Goal: Task Accomplishment & Management: Manage account settings

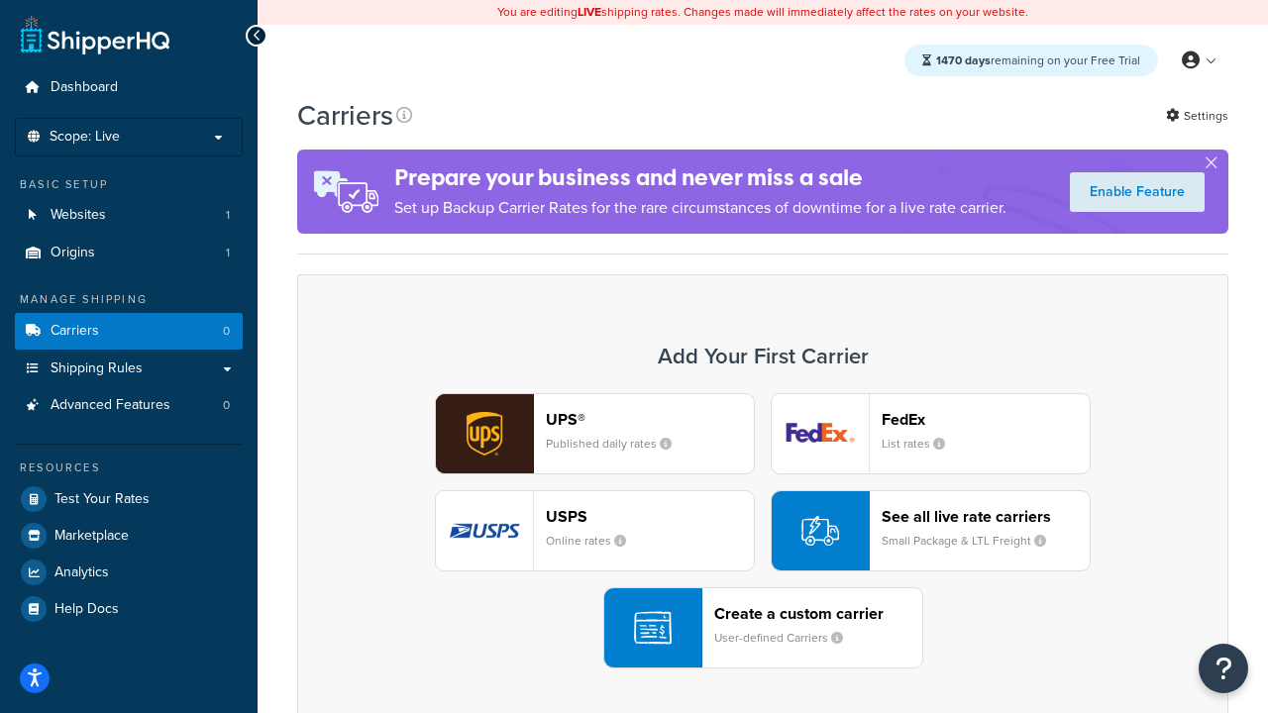
click at [763, 531] on div "UPS® Published daily rates FedEx List rates USPS Online rates See all live rate…" at bounding box center [763, 530] width 890 height 275
click at [986, 419] on header "FedEx" at bounding box center [986, 419] width 208 height 19
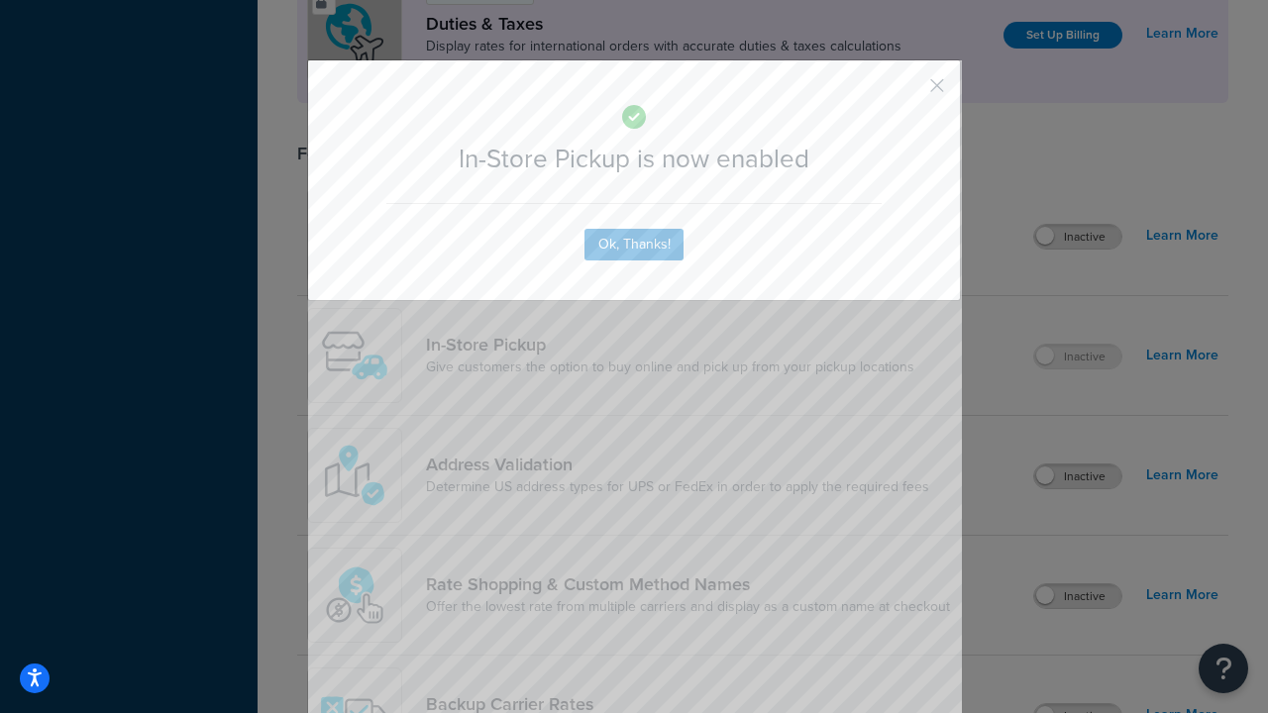
click at [908, 92] on button "button" at bounding box center [908, 92] width 5 height 5
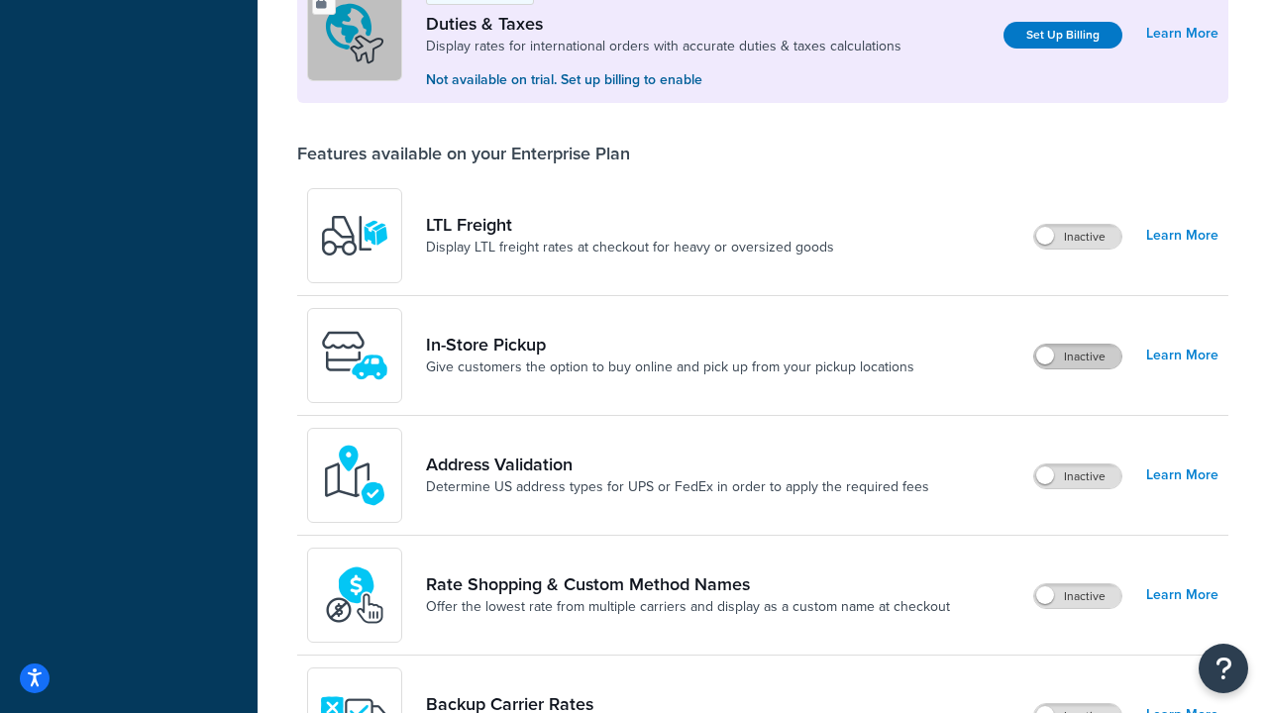
scroll to position [604, 0]
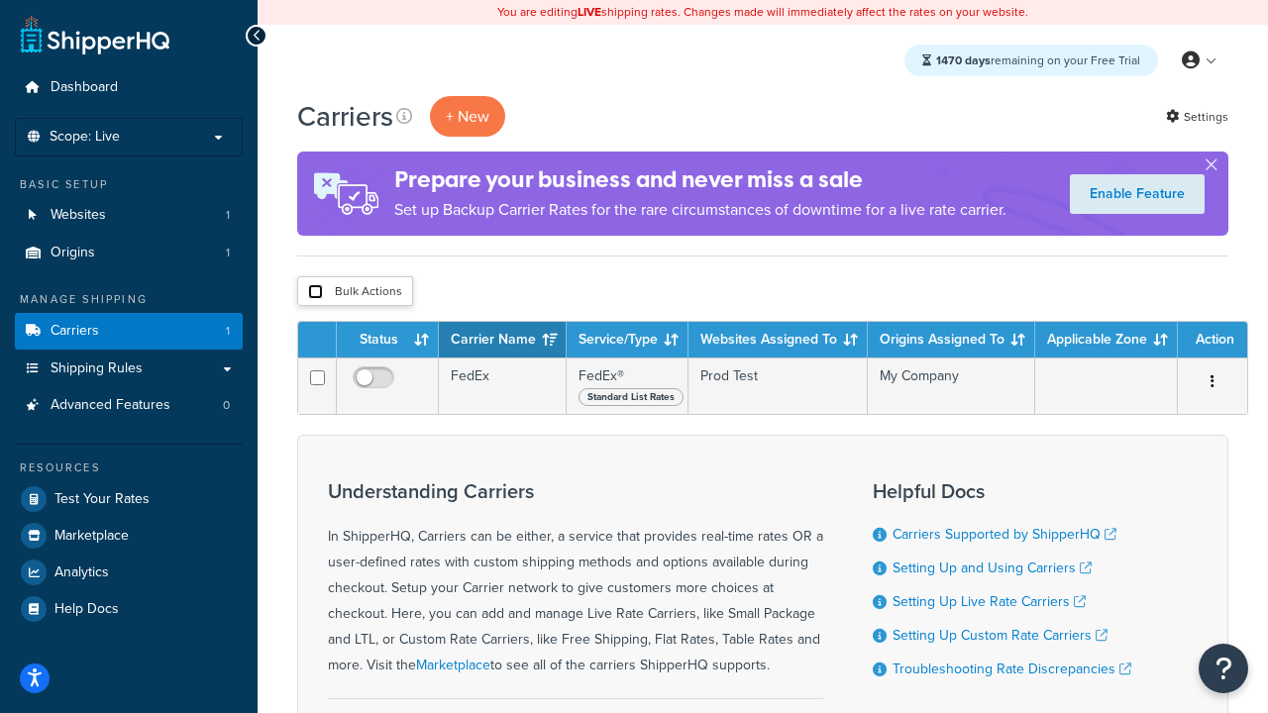
click at [315, 292] on input "checkbox" at bounding box center [315, 291] width 15 height 15
checkbox input "true"
click at [0, 0] on button "Delete" at bounding box center [0, 0] width 0 height 0
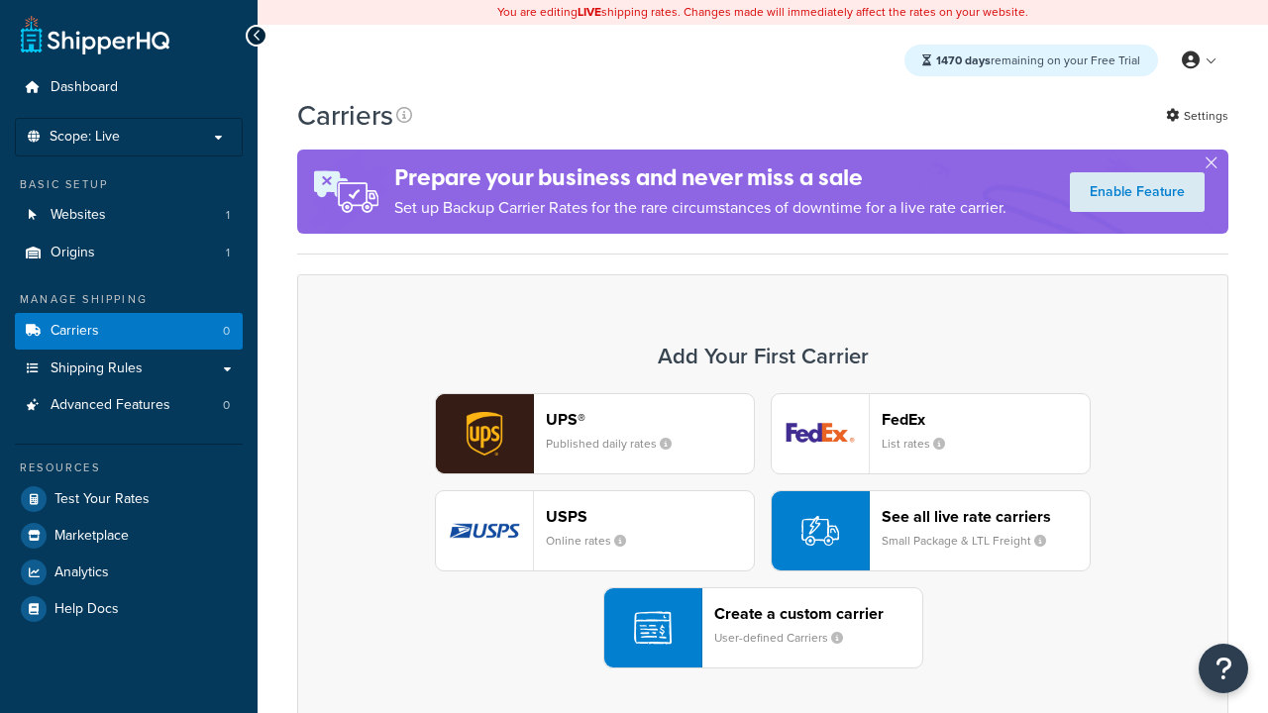
click at [763, 531] on div "UPS® Published daily rates FedEx List rates USPS Online rates See all live rate…" at bounding box center [763, 530] width 890 height 275
click at [986, 419] on header "FedEx" at bounding box center [986, 419] width 208 height 19
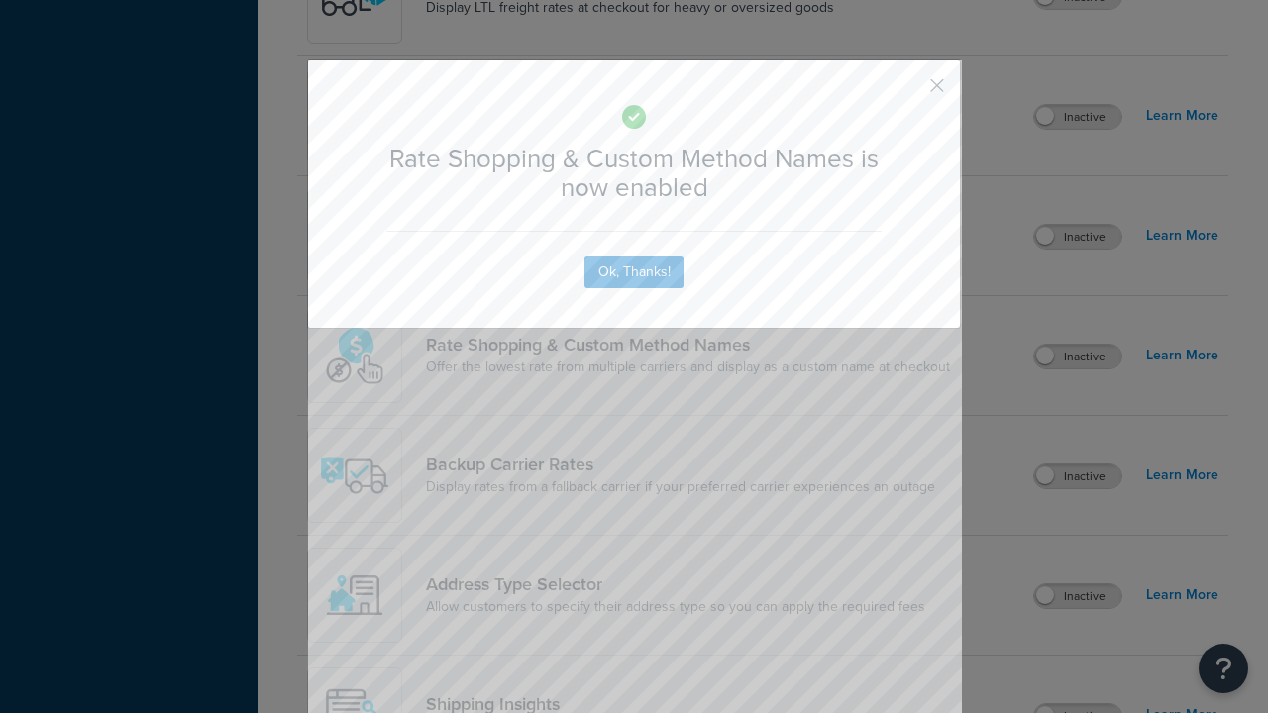
click at [908, 92] on button "button" at bounding box center [908, 92] width 5 height 5
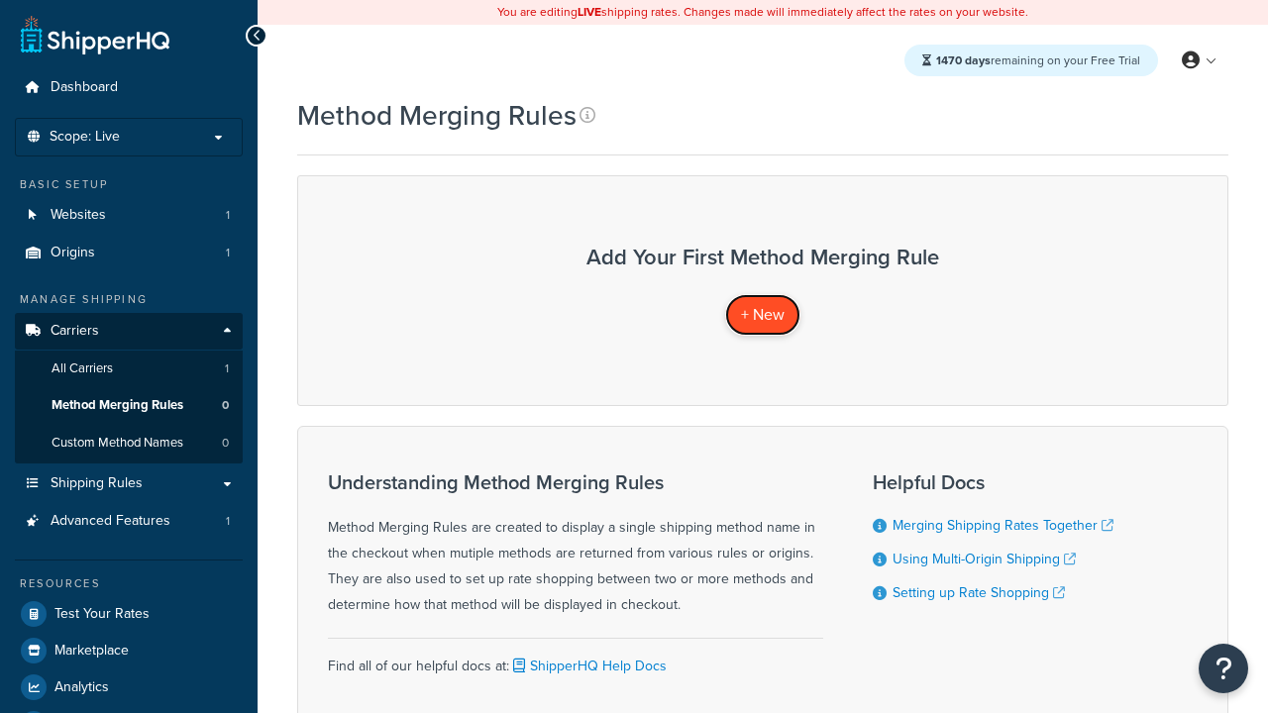
click at [763, 314] on span "+ New" at bounding box center [763, 314] width 44 height 23
